Goal: Task Accomplishment & Management: Manage account settings

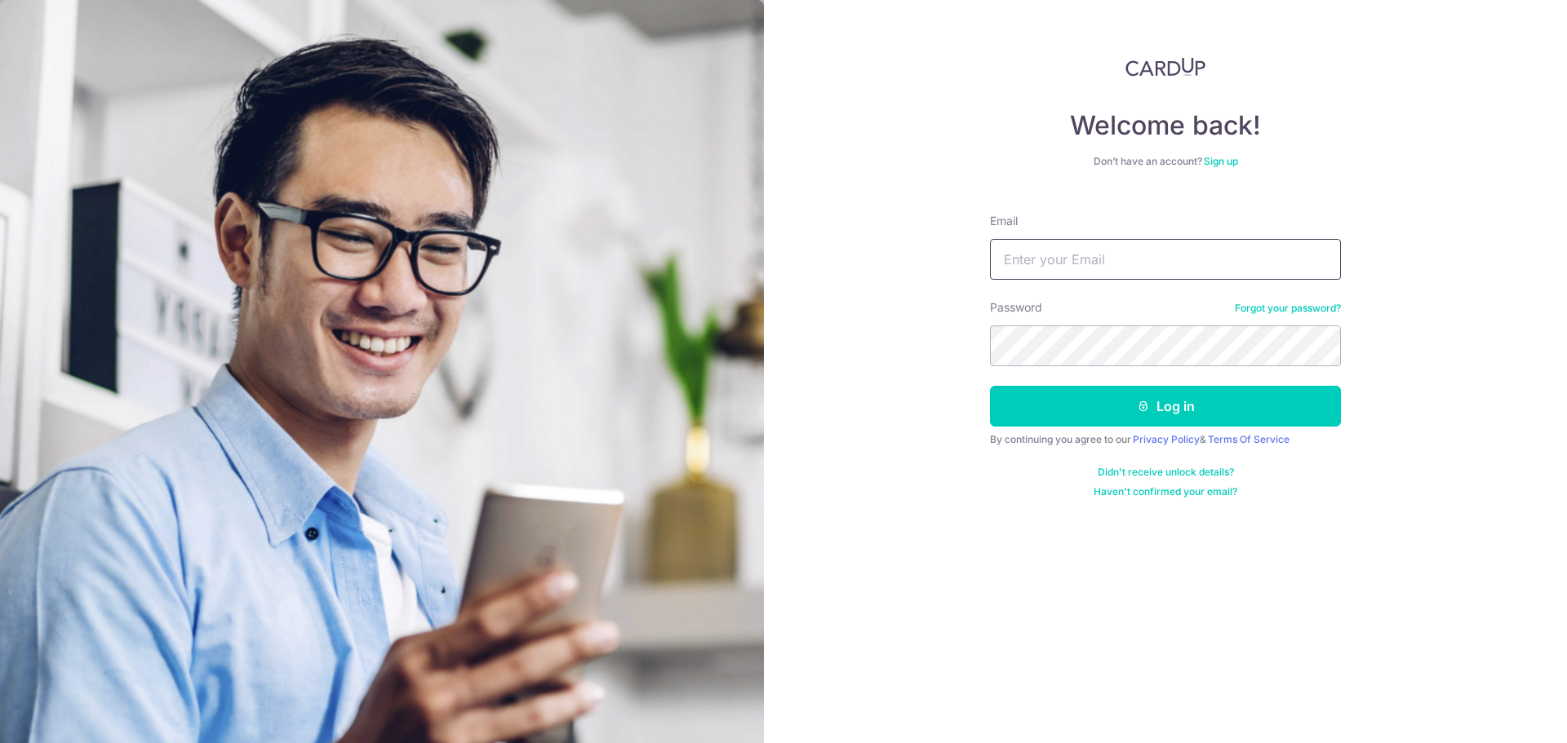
click at [1035, 263] on input "Email" at bounding box center [1165, 259] width 351 height 41
type input "[EMAIL_ADDRESS][DOMAIN_NAME]"
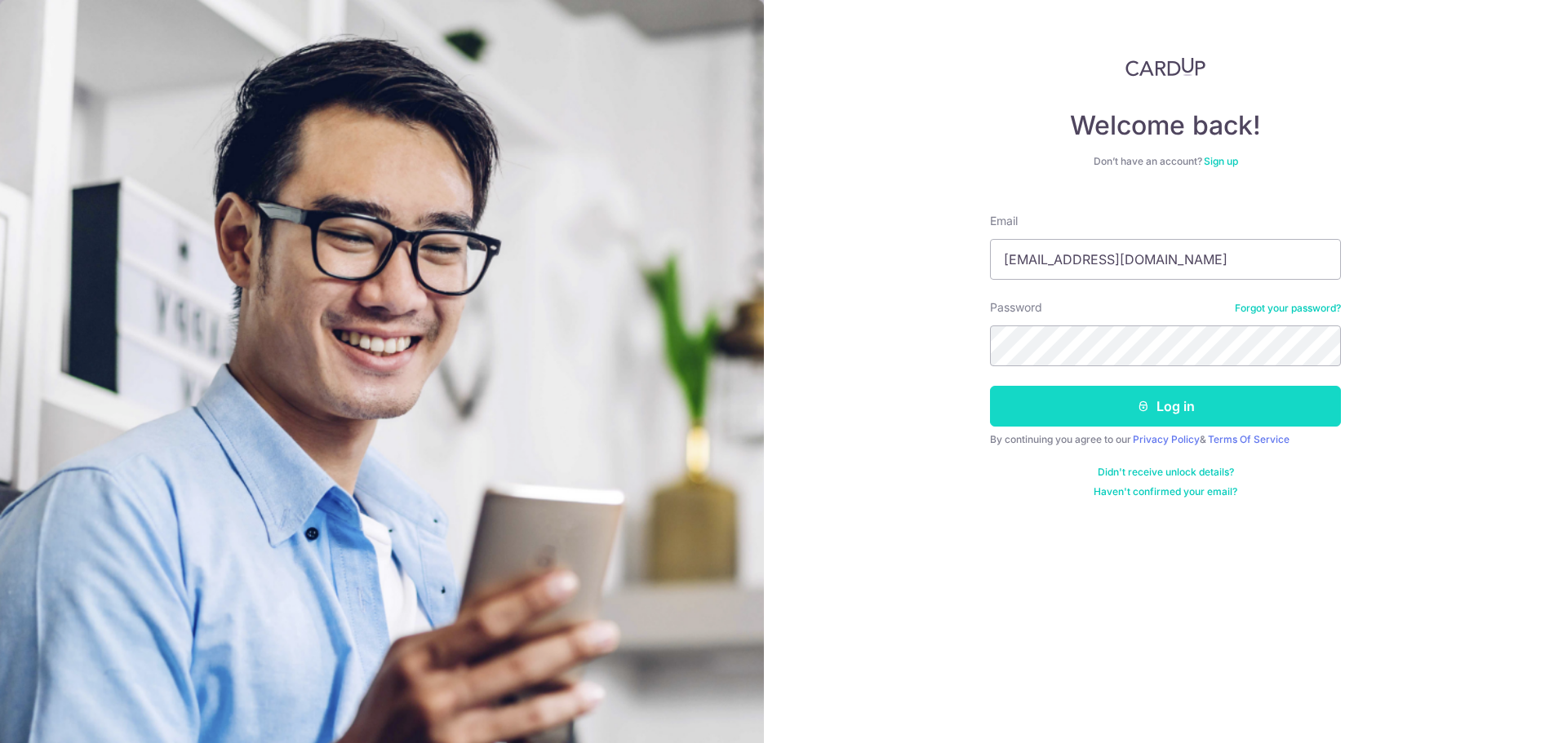
click at [1106, 419] on button "Log in" at bounding box center [1165, 406] width 351 height 41
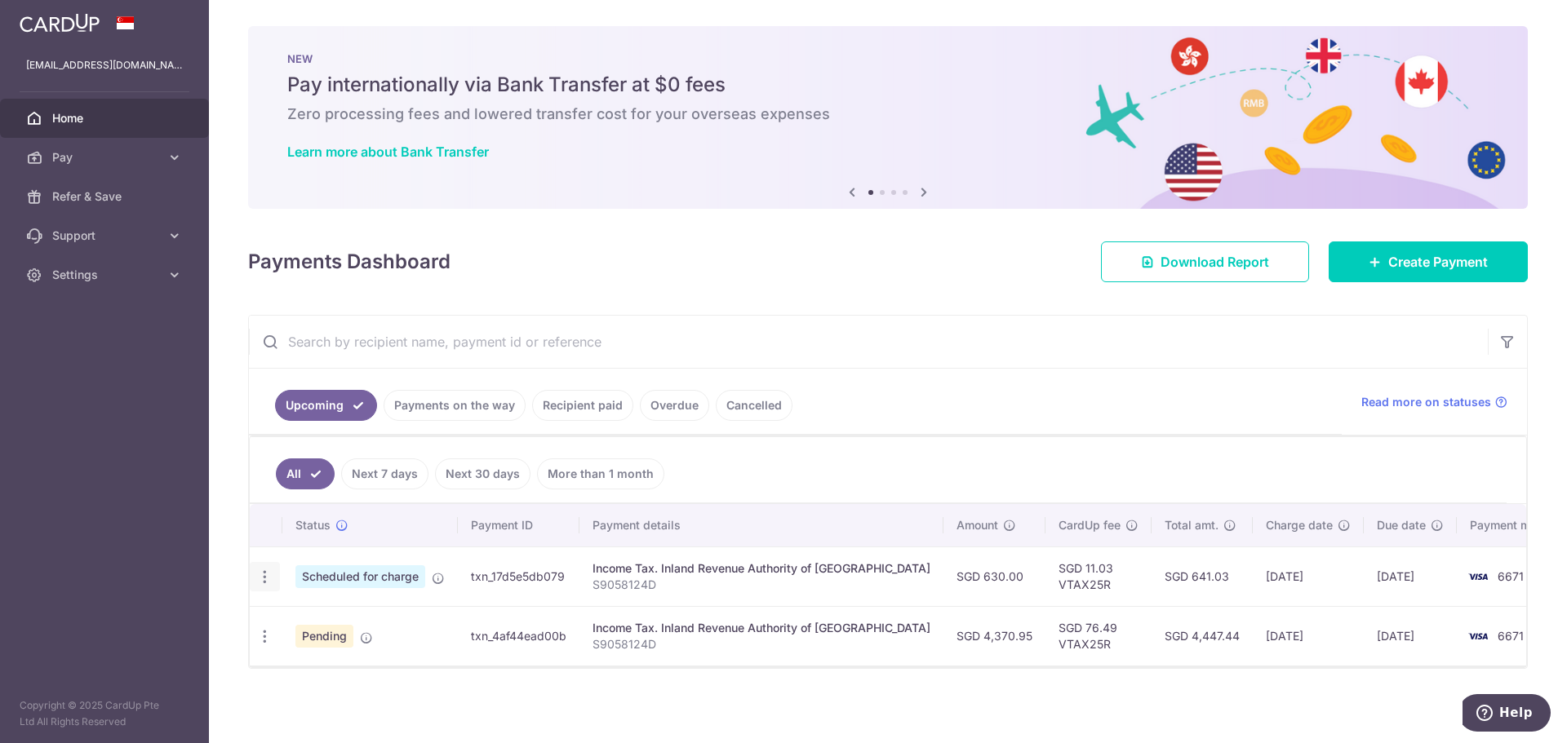
click at [259, 580] on icon "button" at bounding box center [264, 577] width 17 height 17
click at [368, 663] on span "Cancel payment" at bounding box center [351, 662] width 109 height 20
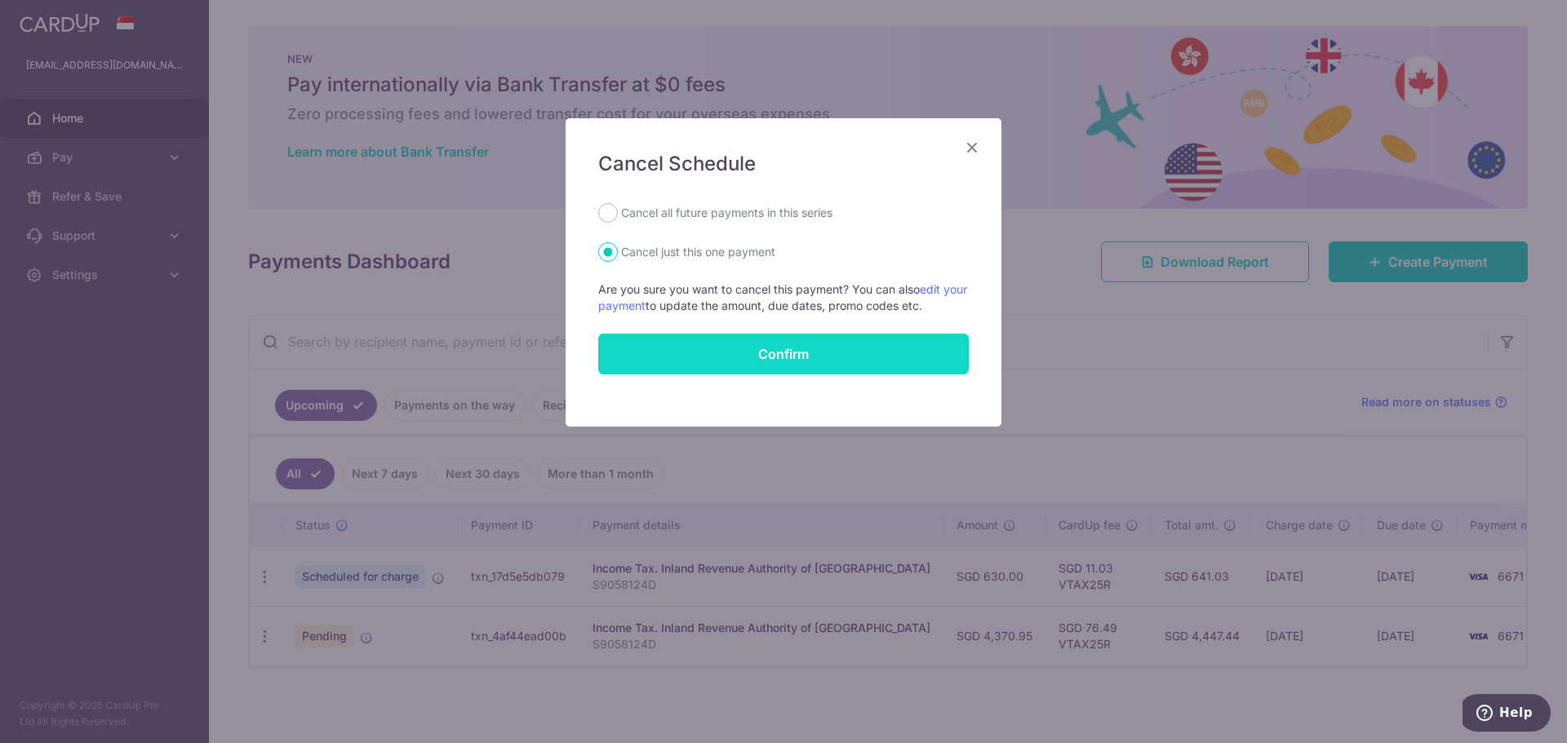
click at [656, 344] on button "Confirm" at bounding box center [783, 354] width 370 height 41
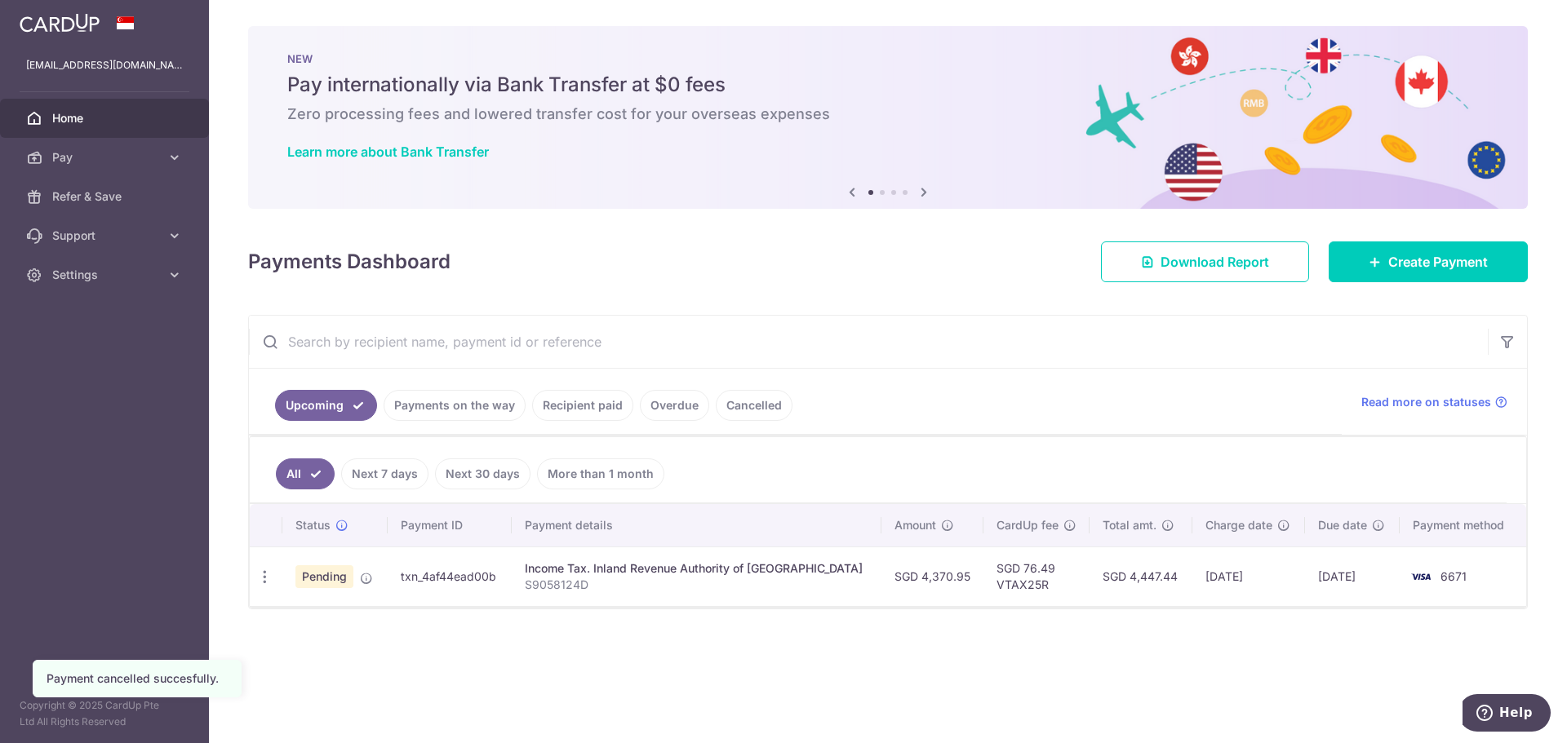
click at [584, 406] on link "Recipient paid" at bounding box center [582, 405] width 101 height 31
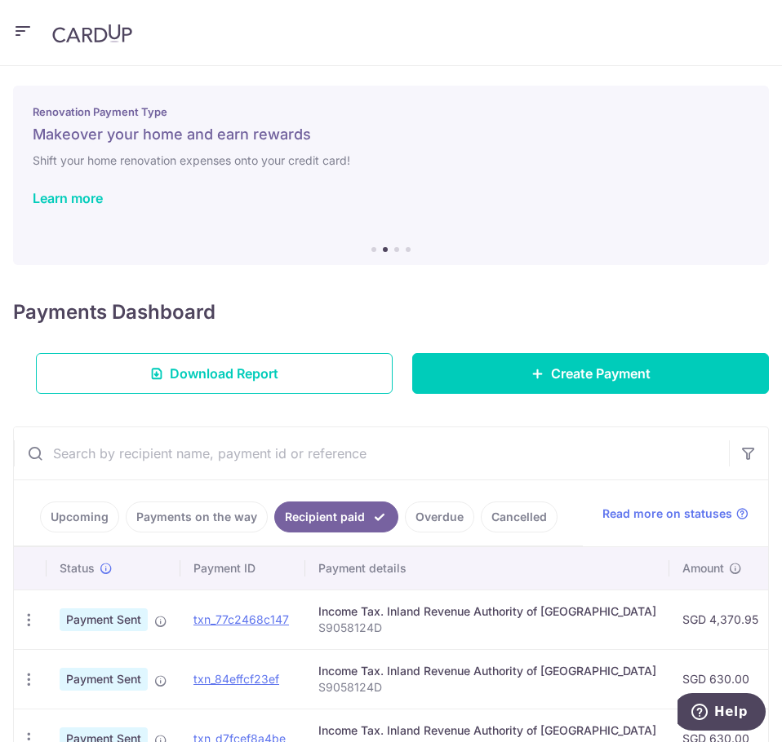
click at [509, 441] on input "text" at bounding box center [371, 454] width 715 height 52
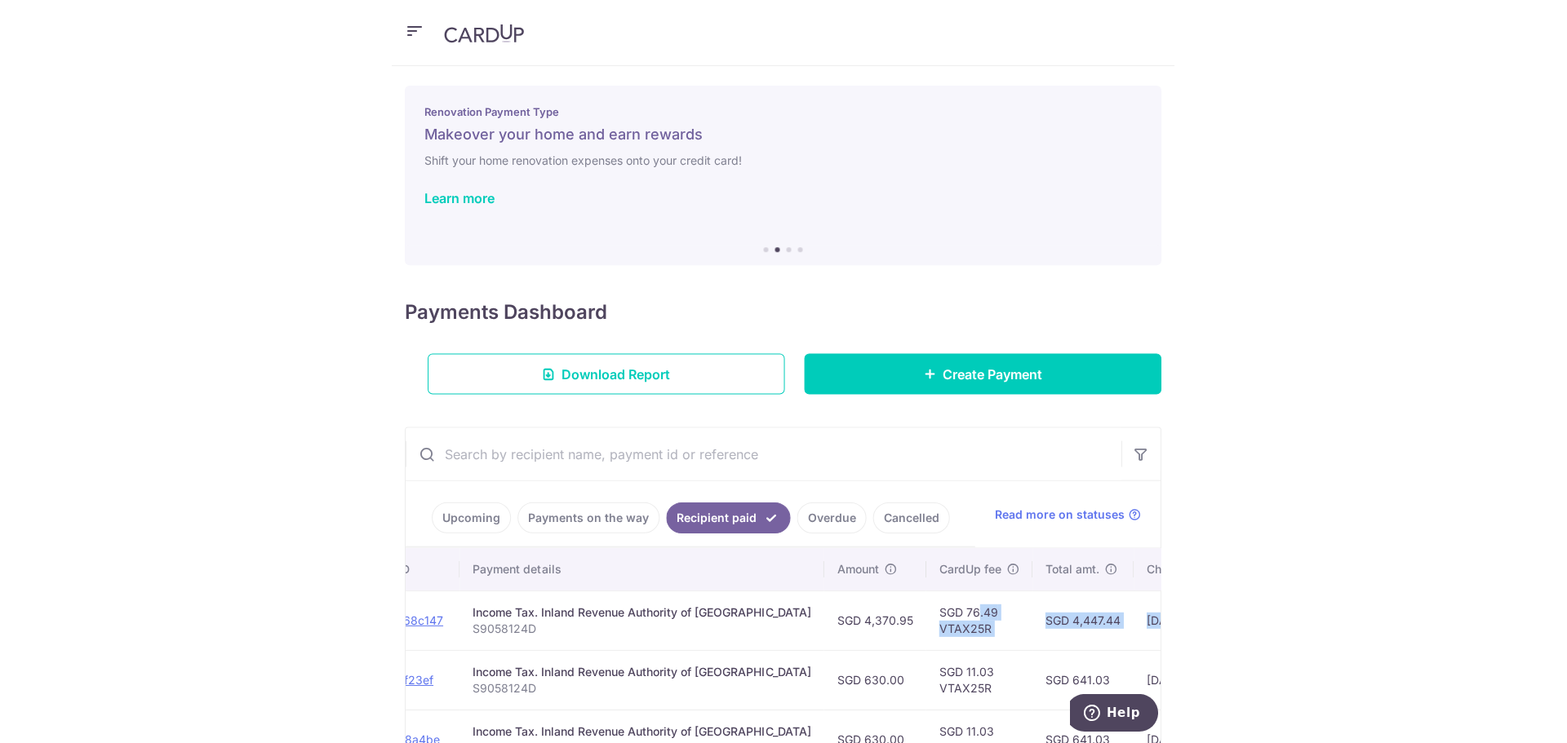
scroll to position [0, 400]
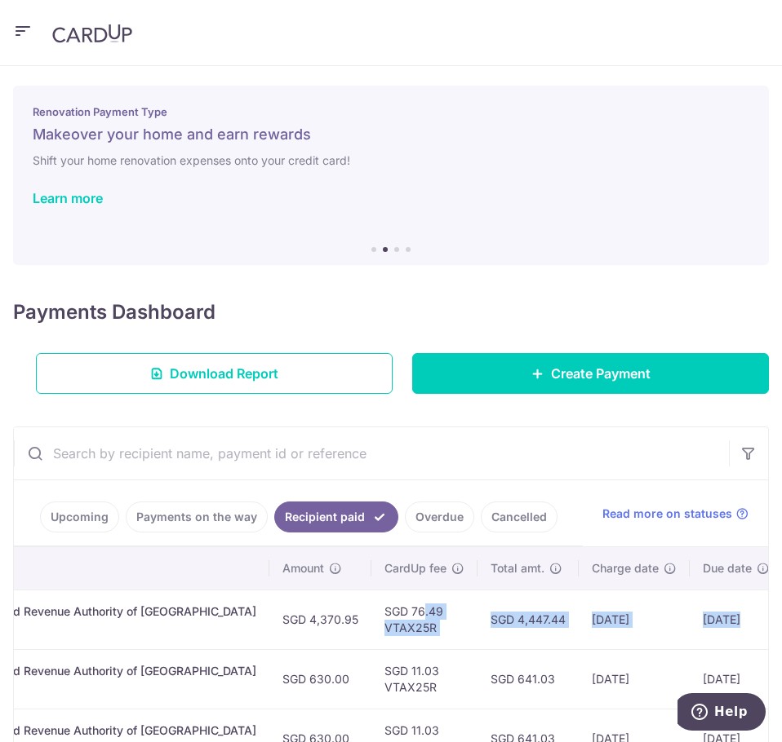
drag, startPoint x: 735, startPoint y: 615, endPoint x: 637, endPoint y: 625, distance: 98.4
click at [750, 618] on tr "PDF Receipt Payment Sent txn_77c2468c147 Income Tax. Inland Revenue Authority o…" at bounding box center [260, 620] width 1292 height 60
click at [378, 624] on td "SGD 76.49 VTAX25R" at bounding box center [424, 620] width 106 height 60
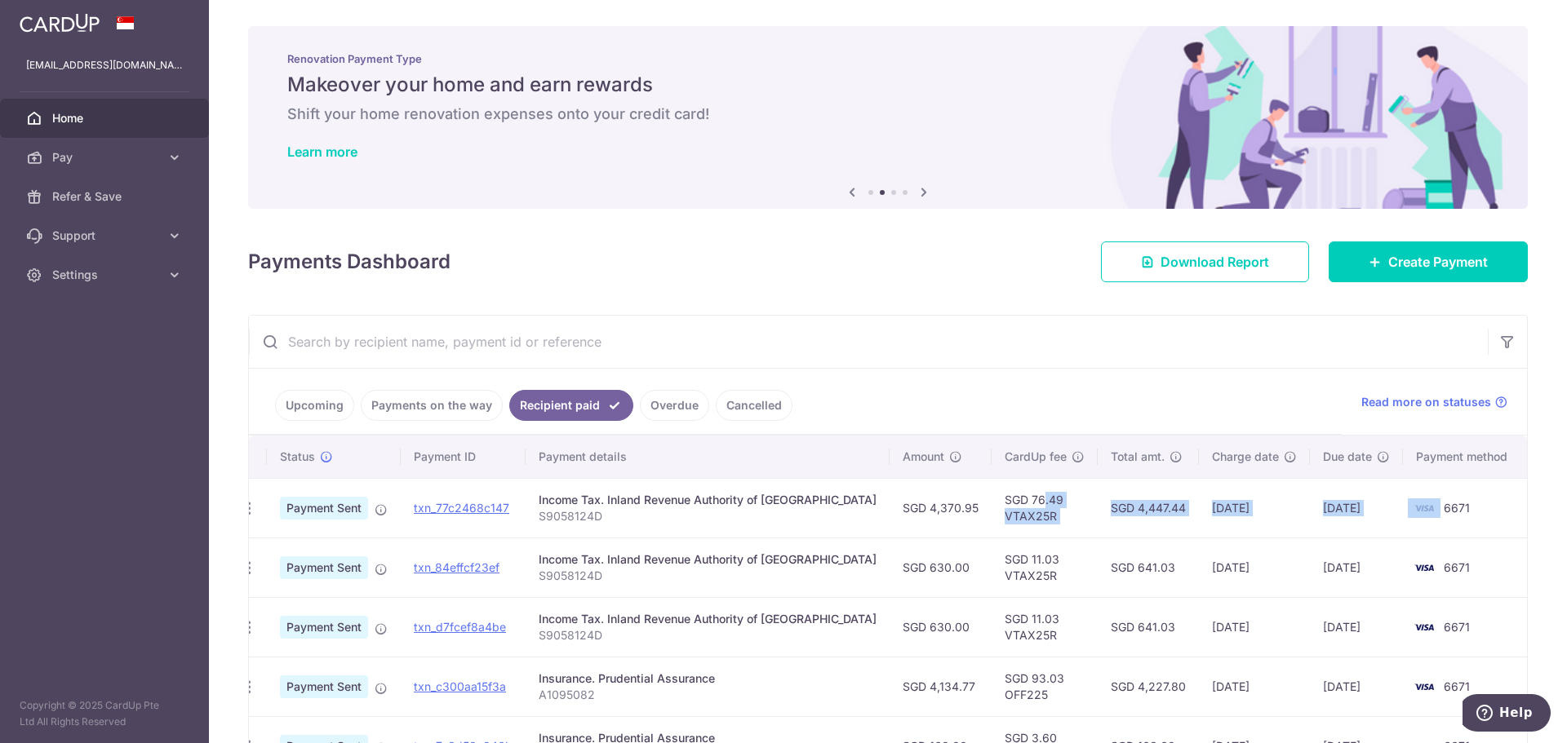
scroll to position [0, 0]
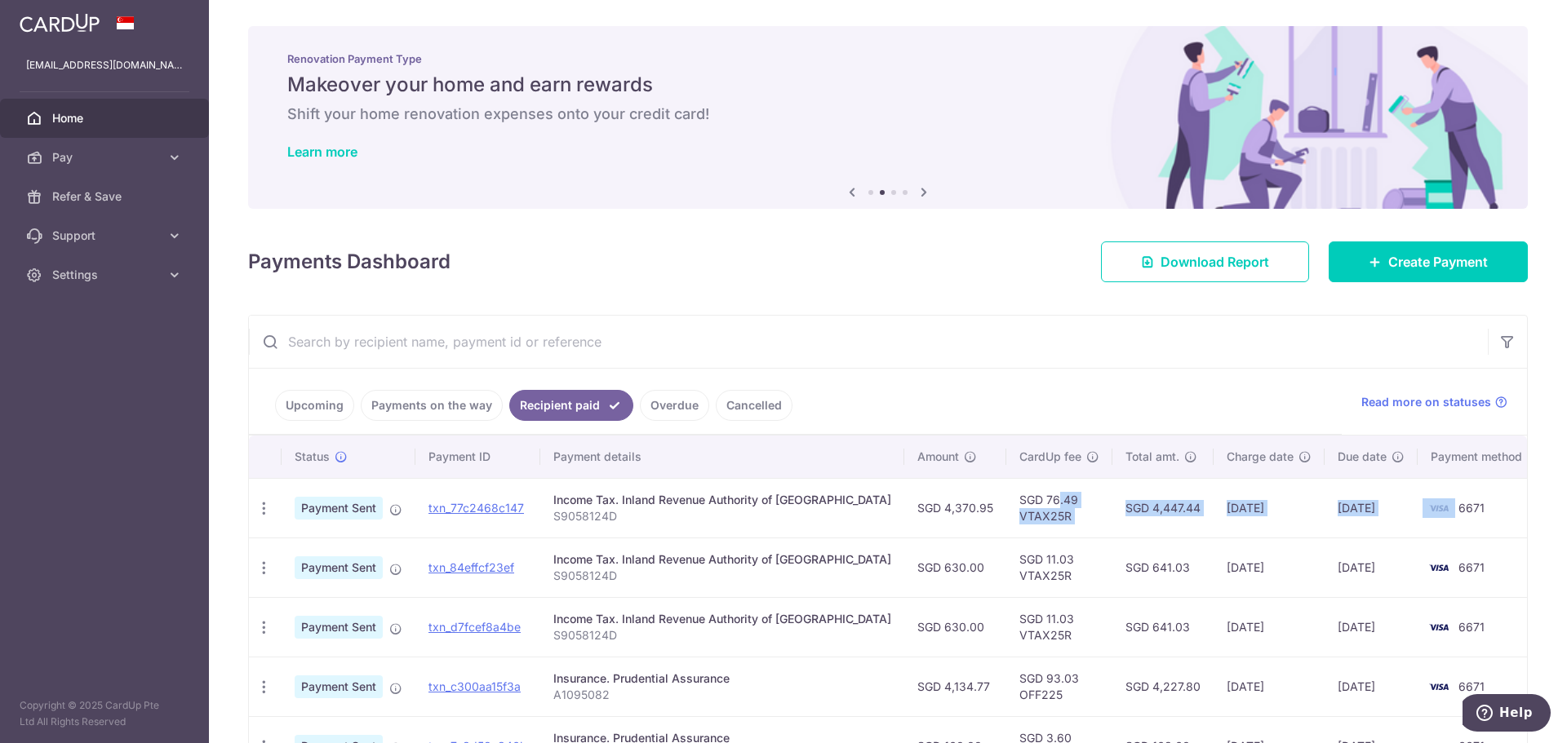
click at [111, 119] on span "Home" at bounding box center [106, 118] width 108 height 16
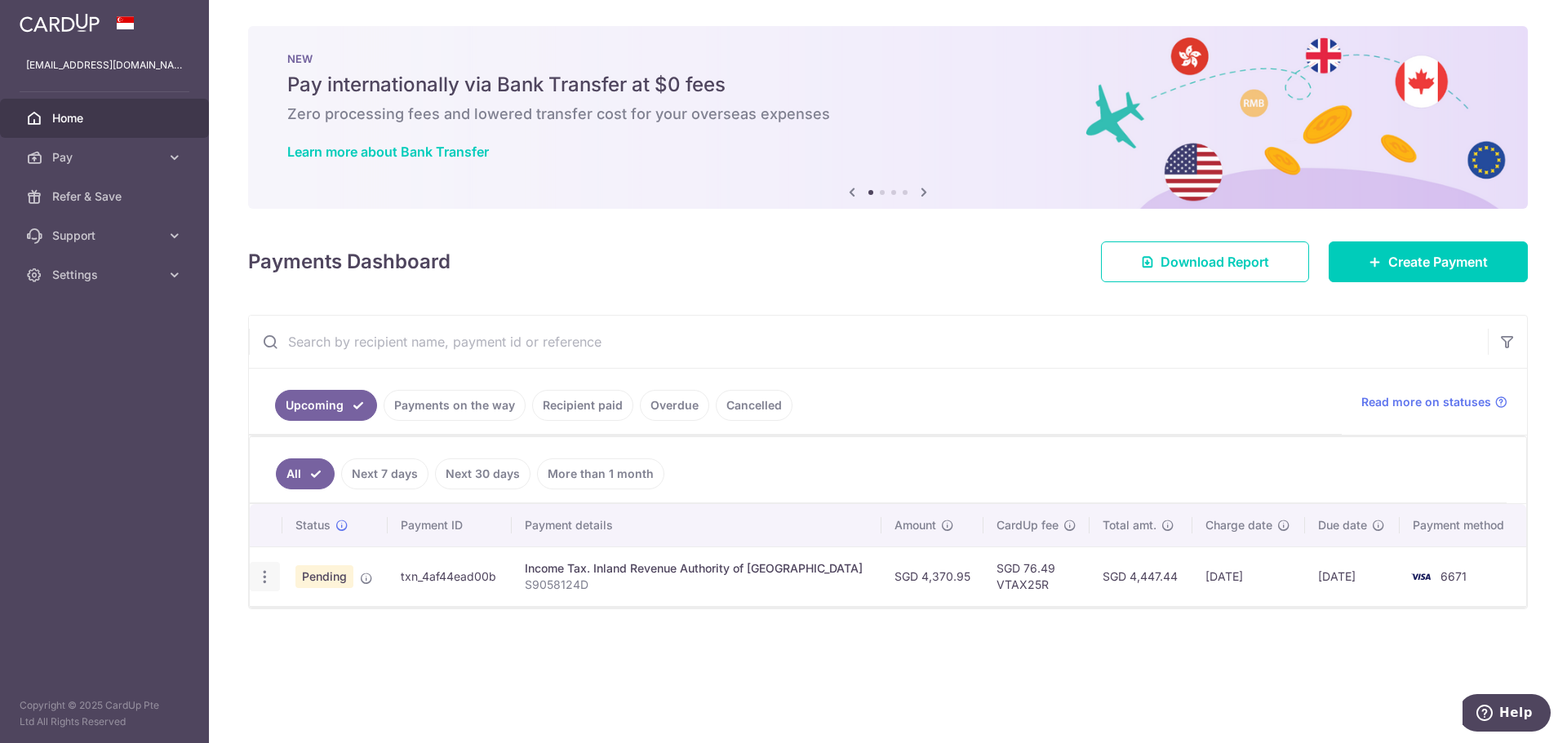
click at [269, 573] on icon "button" at bounding box center [264, 577] width 17 height 17
click at [343, 662] on span "Cancel payment" at bounding box center [351, 662] width 109 height 20
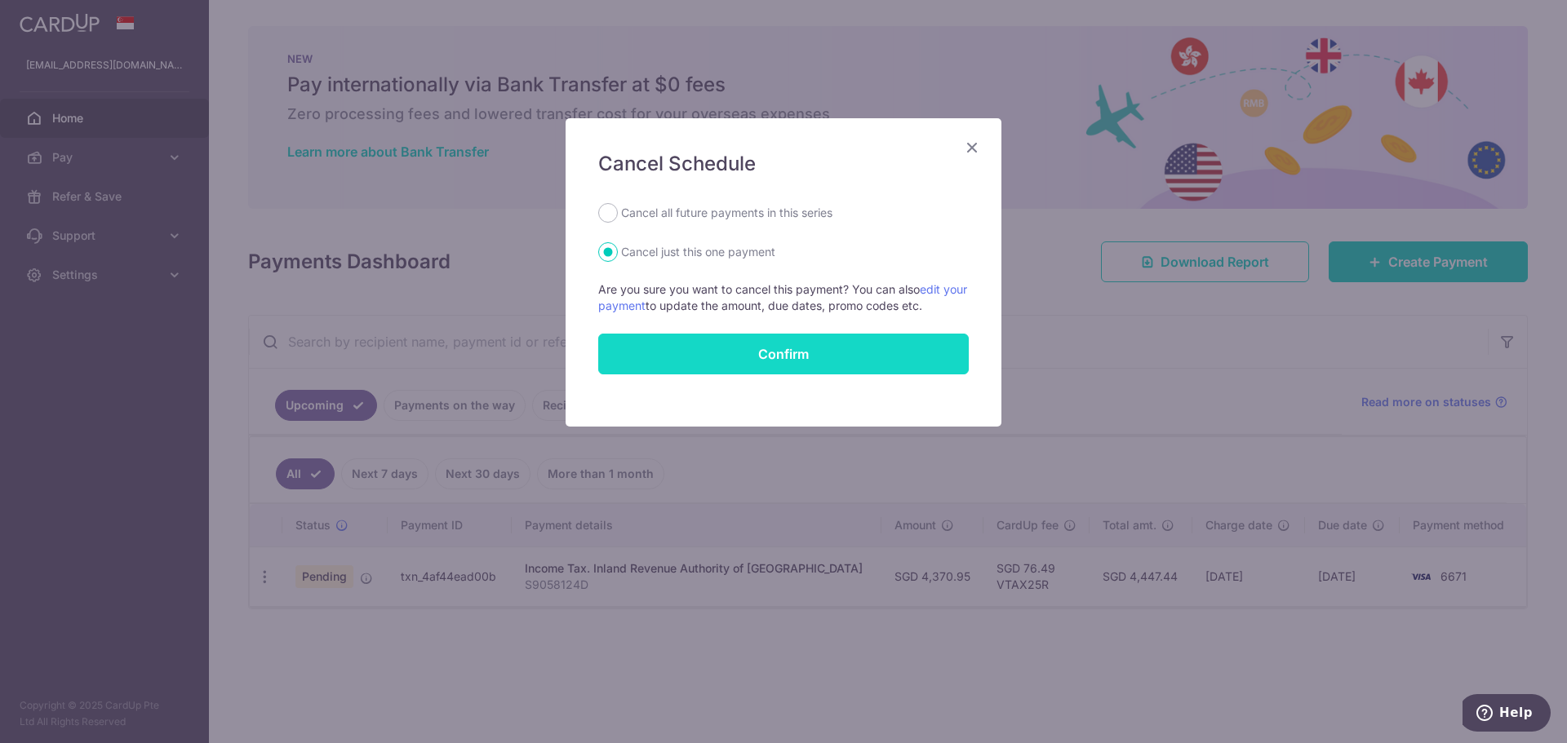
click at [766, 348] on button "Confirm" at bounding box center [783, 354] width 370 height 41
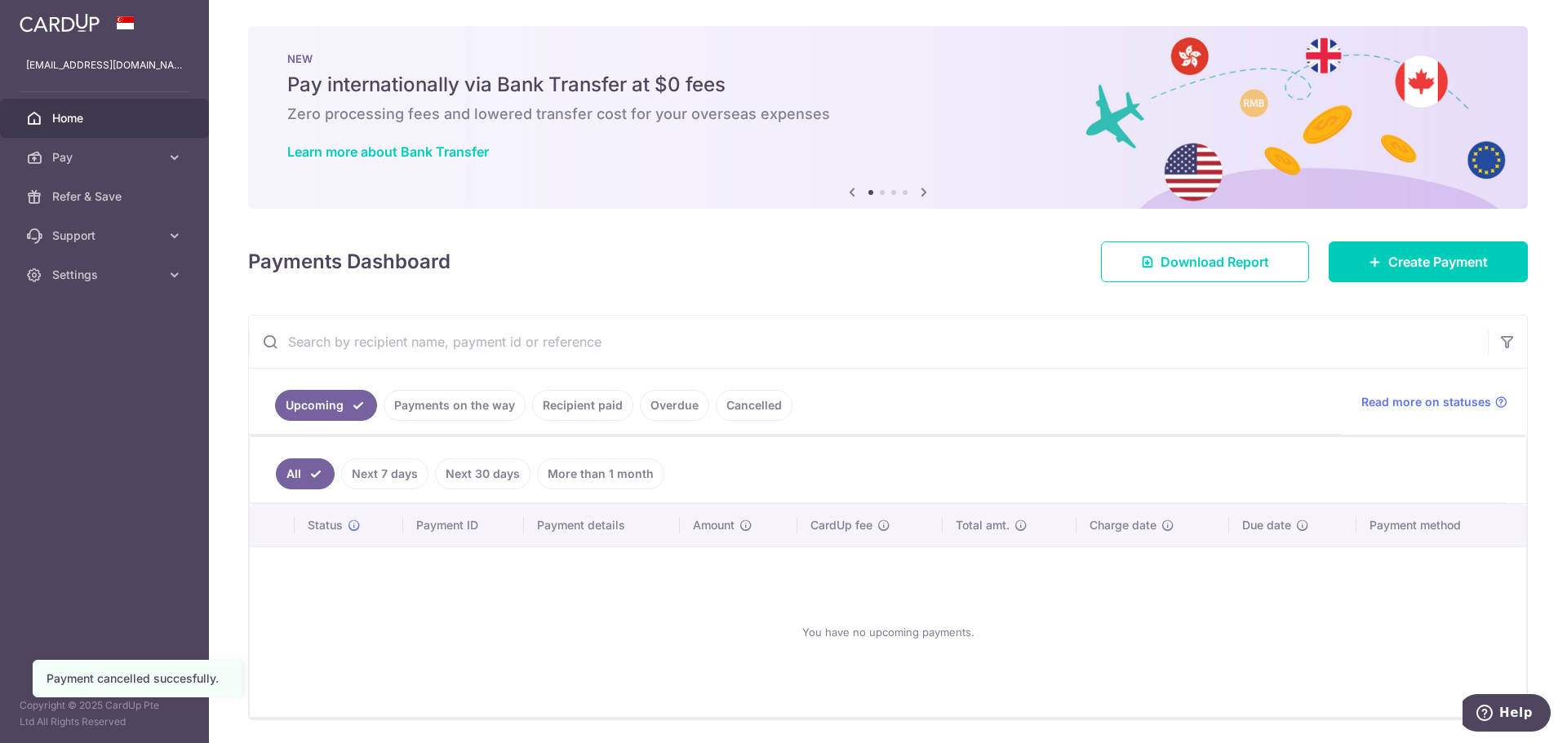
click at [100, 119] on span "Home" at bounding box center [106, 118] width 108 height 16
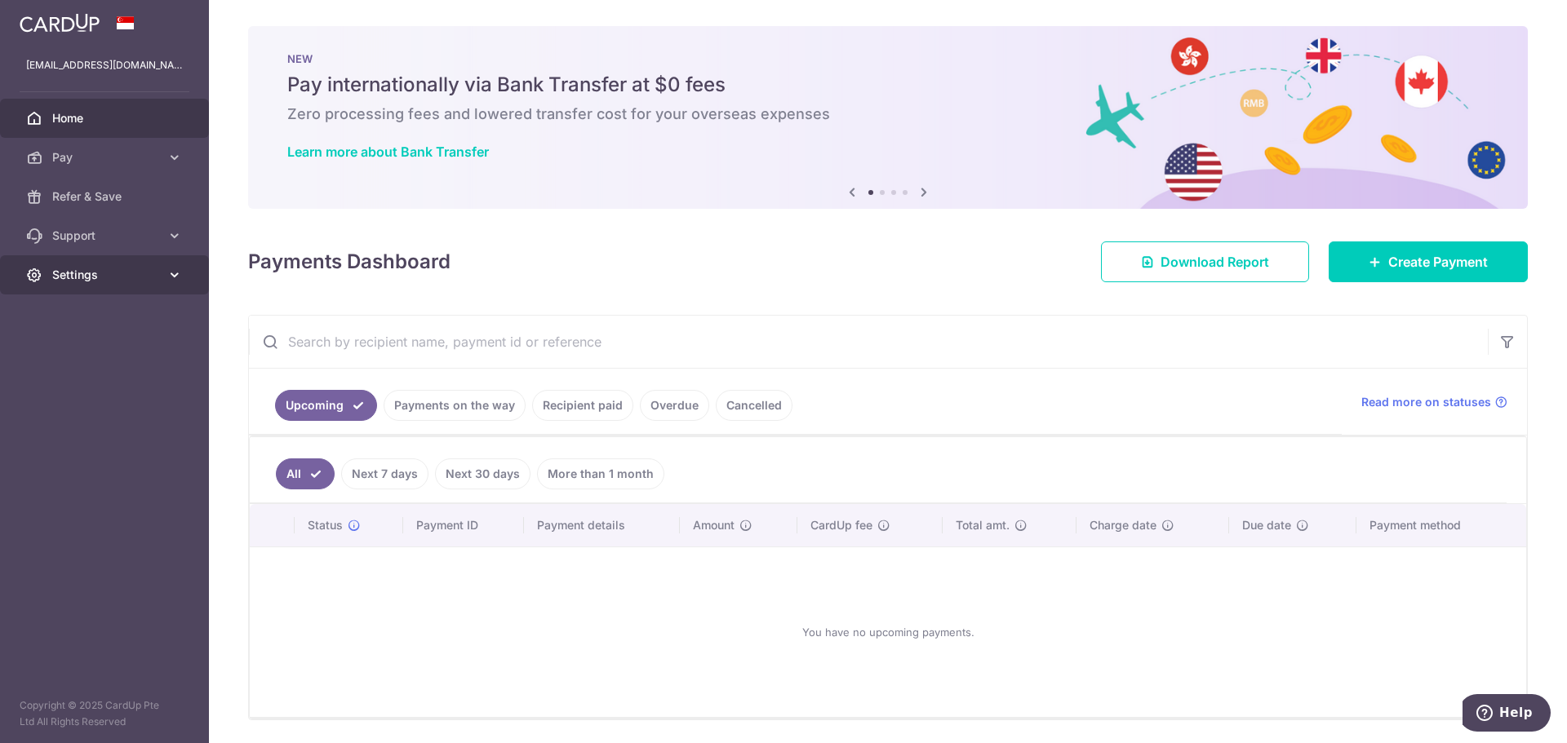
click at [129, 273] on span "Settings" at bounding box center [106, 275] width 108 height 16
click at [74, 356] on span "Logout" at bounding box center [106, 353] width 108 height 16
